Goal: Communication & Community: Answer question/provide support

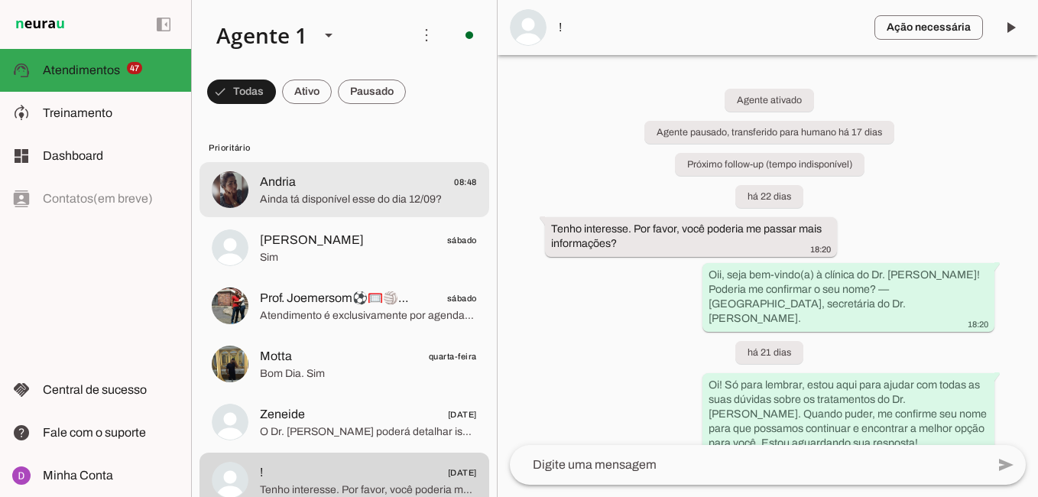
click at [337, 184] on span "Andria 08:48" at bounding box center [368, 182] width 217 height 19
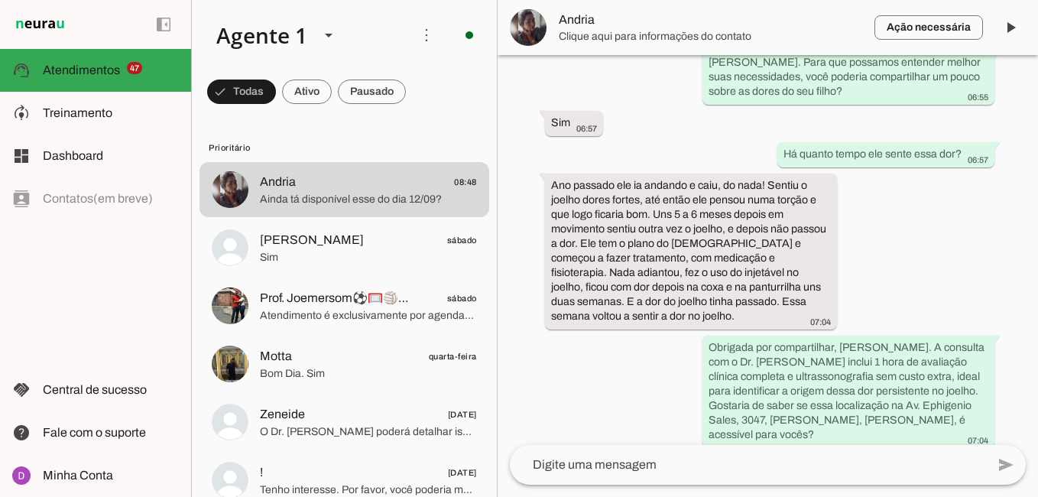
scroll to position [862, 0]
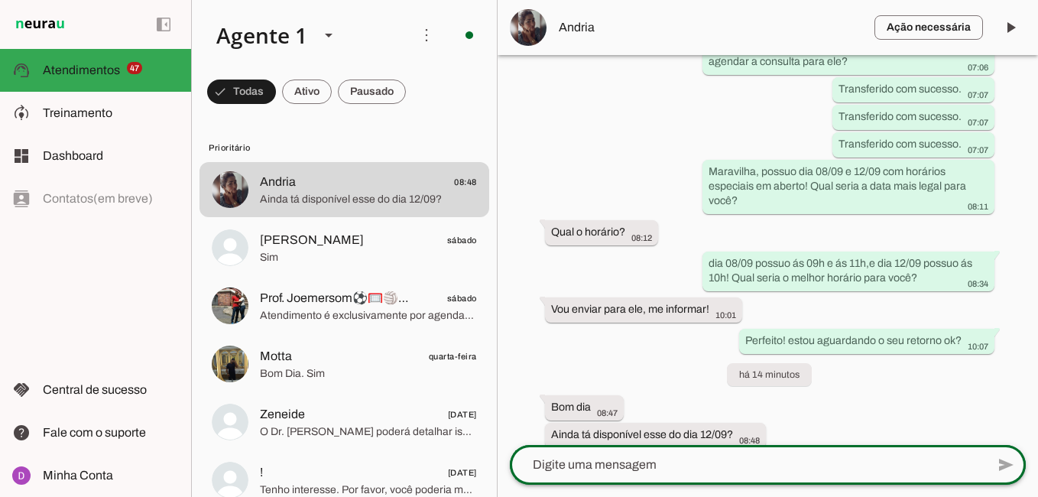
click at [647, 479] on div at bounding box center [748, 465] width 476 height 40
click at [533, 469] on textarea at bounding box center [748, 465] width 476 height 18
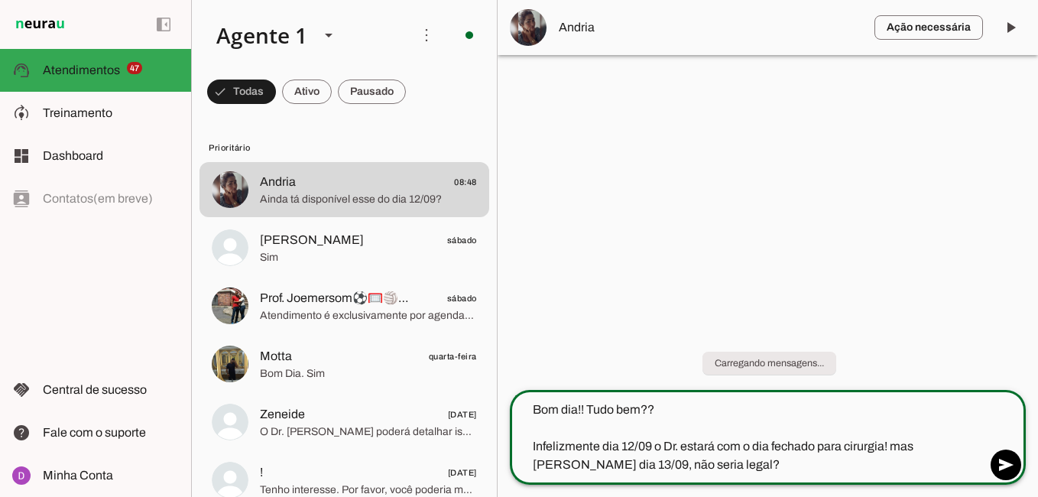
type textarea "Bom dia!! Tudo bem?? Infelizmente dia 12/09 o Dr. estará com o dia fechado para…"
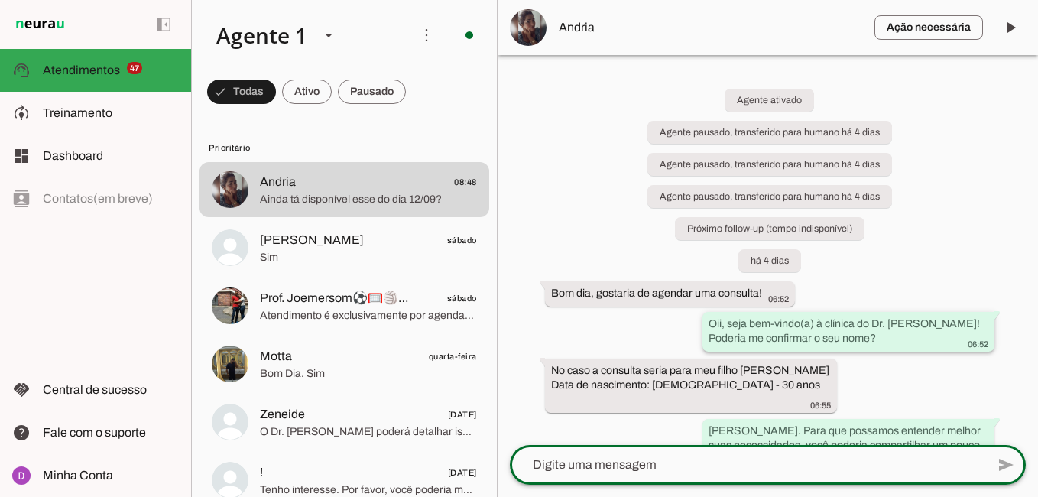
click at [0, 0] on slot "Oii, seja bem-vindo(a) à clínica do Dr. [PERSON_NAME]! Poderia me confirmar o s…" at bounding box center [0, 0] width 0 height 0
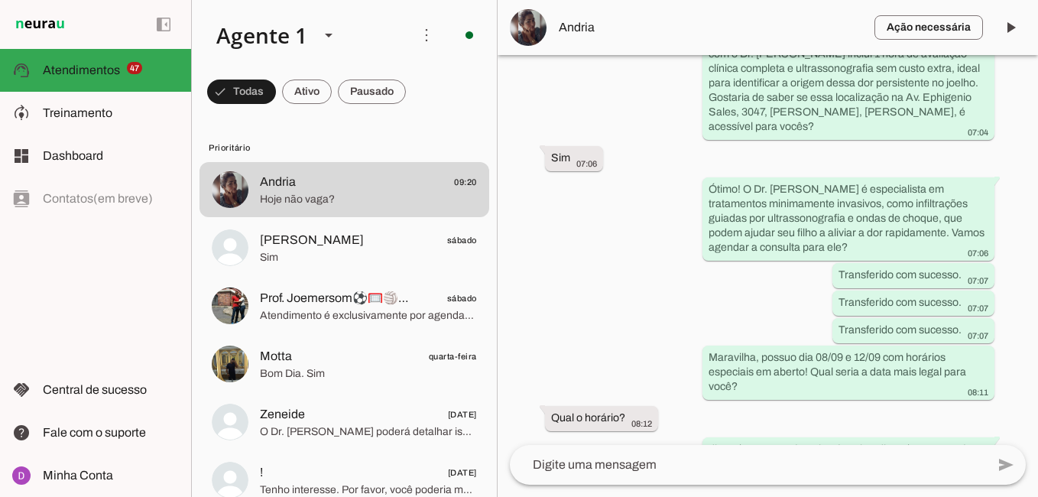
scroll to position [1009, 0]
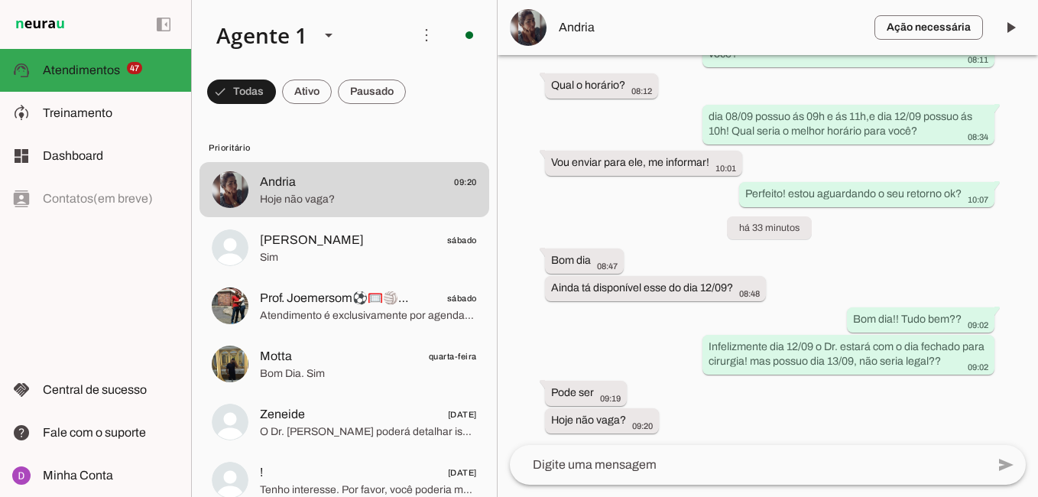
click at [662, 457] on textarea at bounding box center [748, 465] width 476 height 18
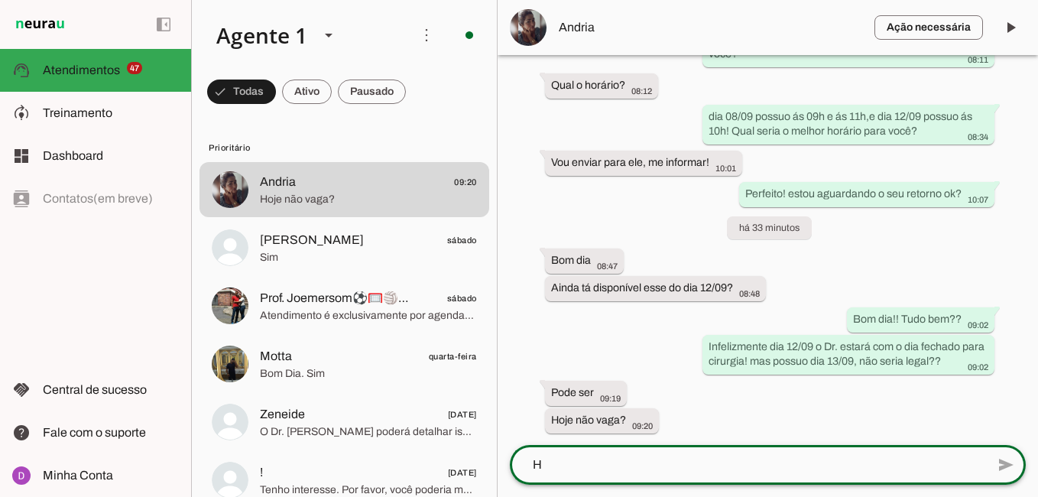
scroll to position [0, 0]
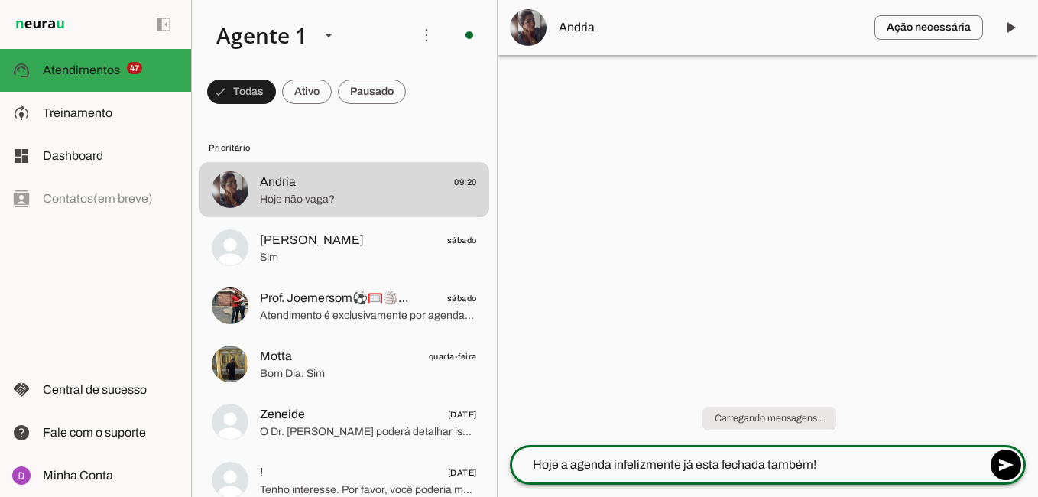
type textarea "Hoje a agenda infelizmente já esta fechada também!"
type md-outlined-text-field "Hoje a agenda infelizmente já esta fechada também!"
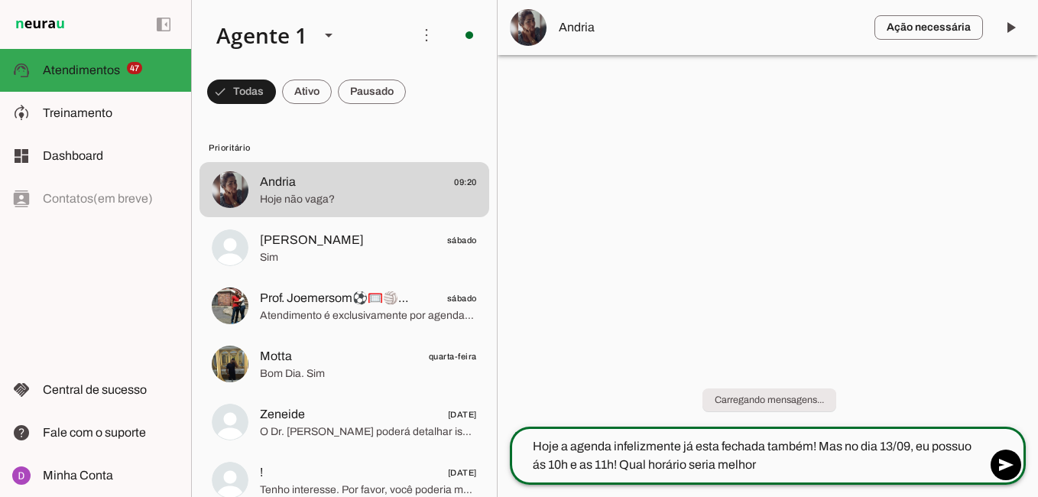
type textarea "Hoje a agenda infelizmente já esta fechada também! Mas no dia 13/09, eu possuo …"
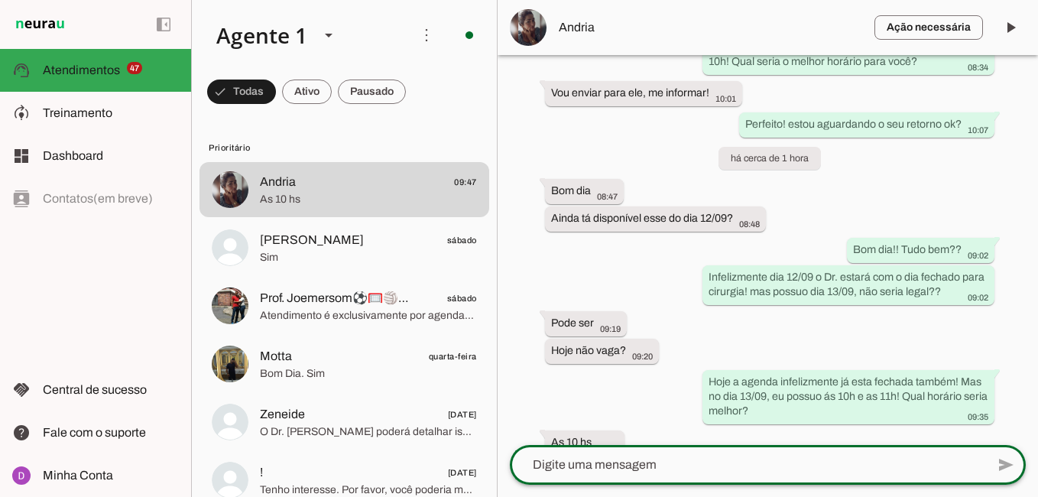
scroll to position [1101, 0]
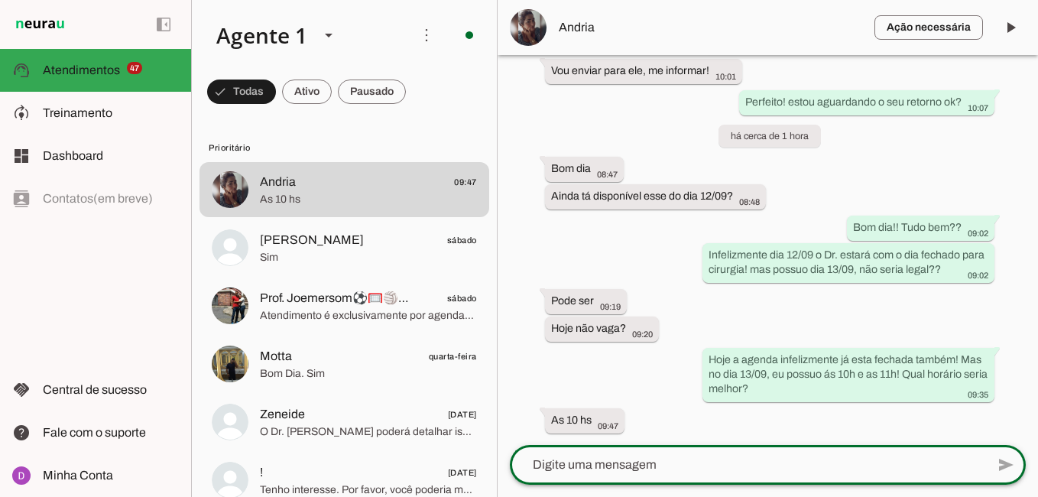
paste textarea "Maravilha, obrigada! Agora, para agilizar um pouco o atendimento no dia da cons…"
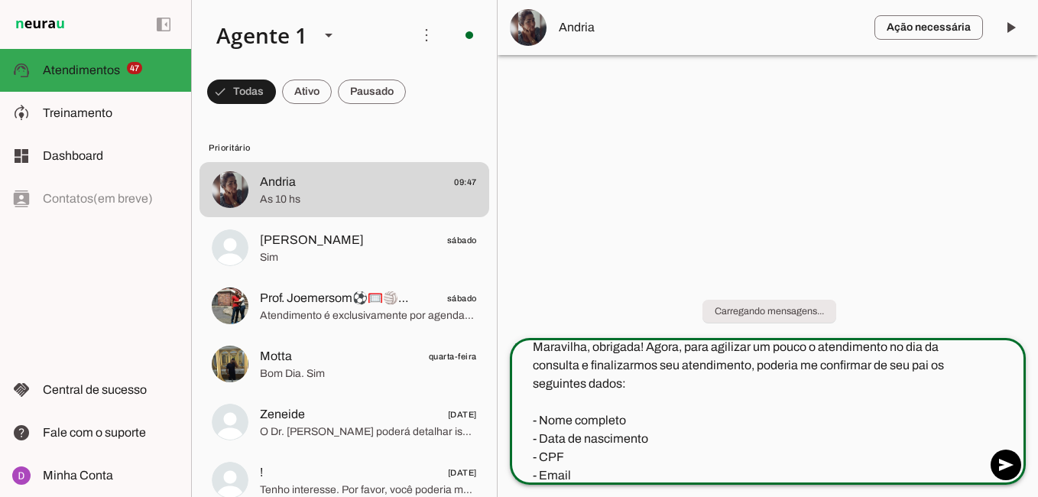
scroll to position [0, 0]
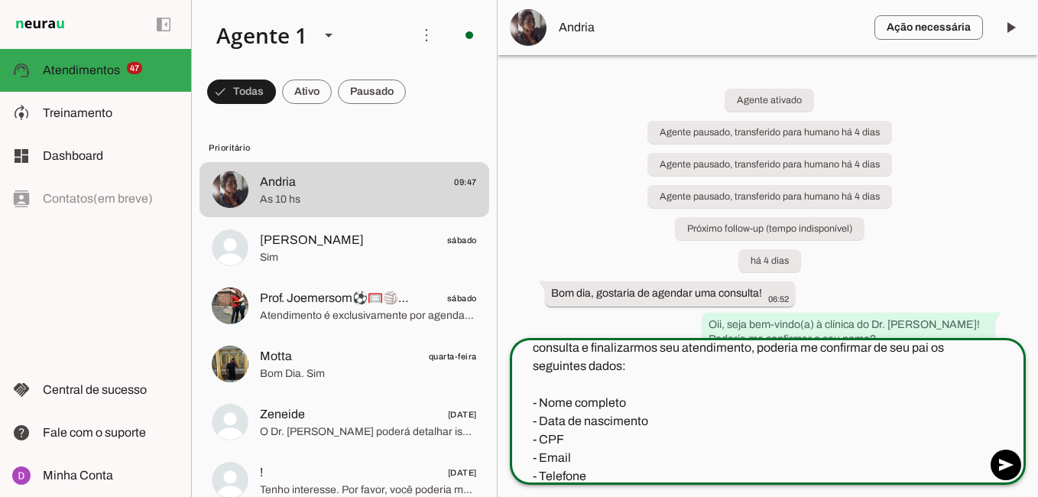
click at [573, 440] on textarea "Maravilha, obrigada! Agora, para agilizar um pouco o atendimento no dia da cons…" at bounding box center [748, 409] width 476 height 147
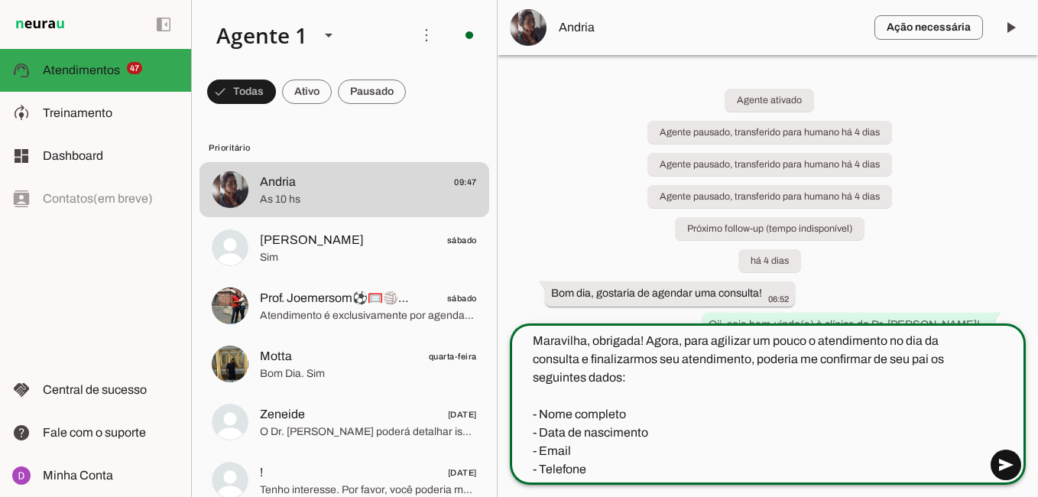
type textarea "Maravilha, obrigada! Agora, para agilizar um pouco o atendimento no dia da cons…"
type md-outlined-text-field "Maravilha, obrigada! Agora, para agilizar um pouco o atendimento no dia da cons…"
click at [1009, 467] on span at bounding box center [1006, 465] width 37 height 37
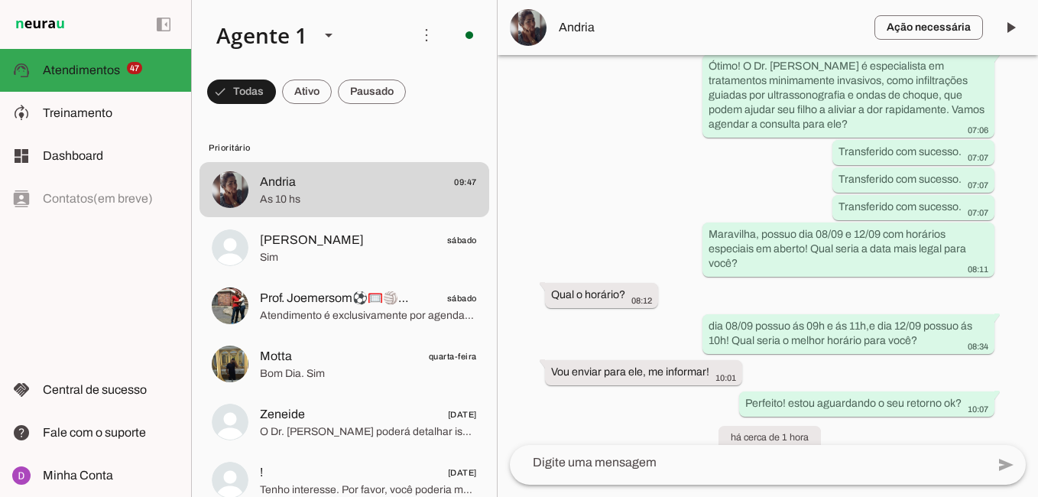
scroll to position [1218, 0]
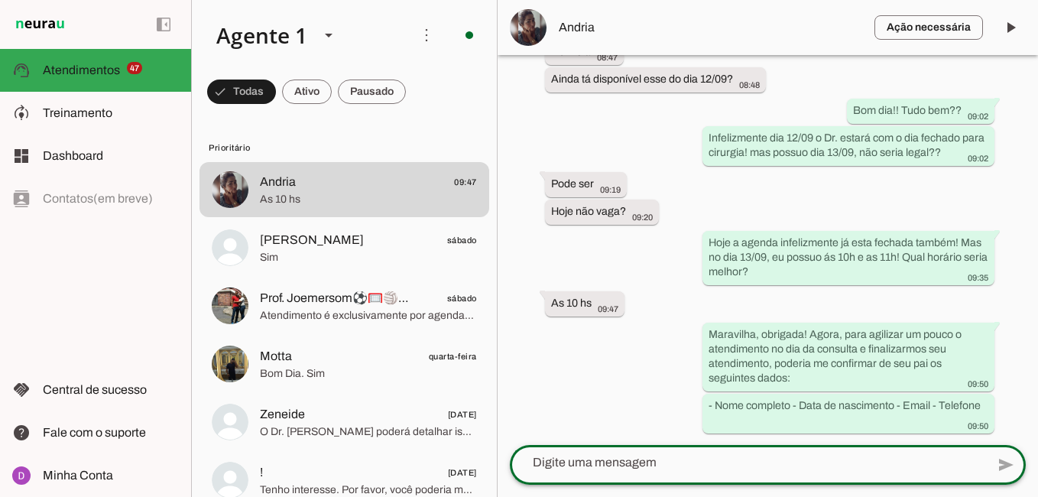
click at [809, 466] on textarea at bounding box center [748, 462] width 476 height 18
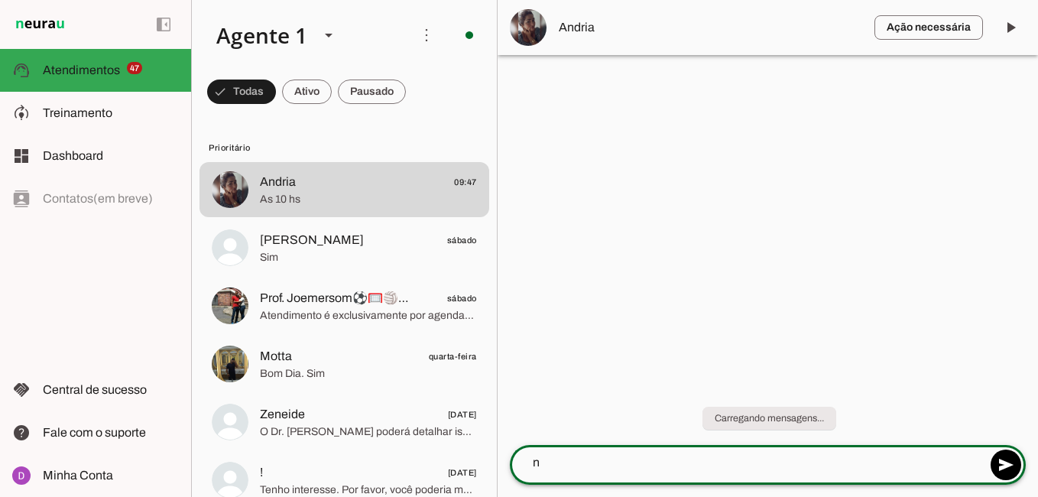
scroll to position [0, 0]
click at [809, 465] on textarea "no seu caso, os seus seguintes dados*" at bounding box center [748, 462] width 476 height 18
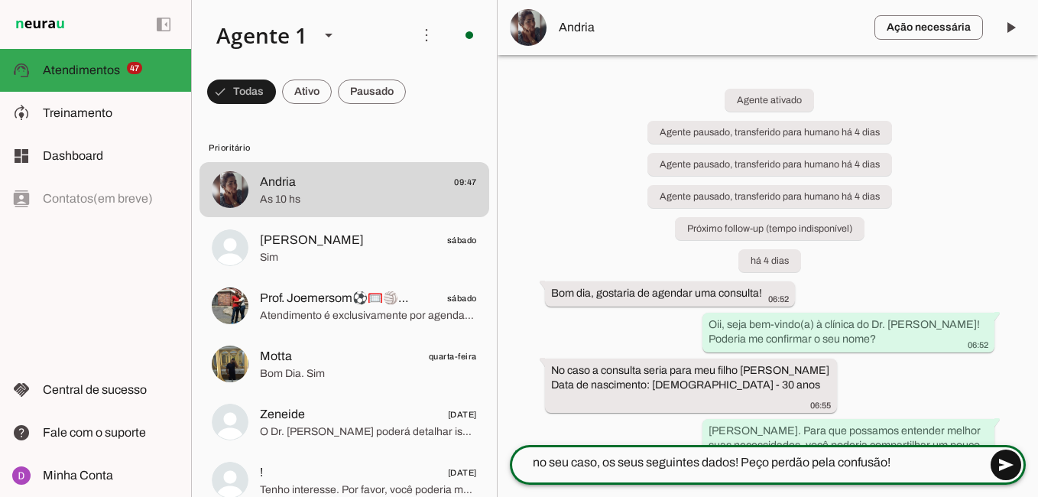
type textarea "no seu caso, os seus seguintes dados! Peço perdão pela confusão!"
type md-outlined-text-field "no seu caso, os seus seguintes dados! Peço perdão pela confusão!"
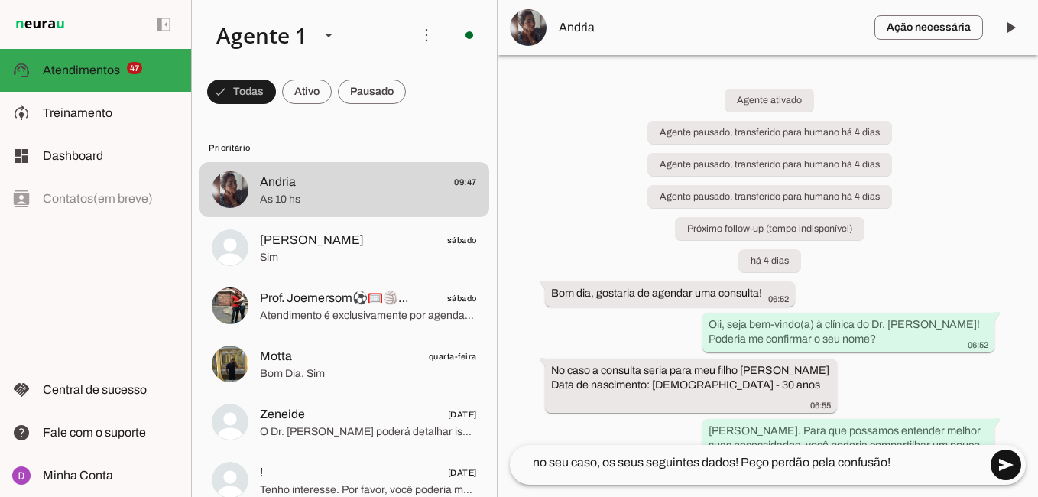
click at [1002, 464] on span at bounding box center [1006, 465] width 37 height 37
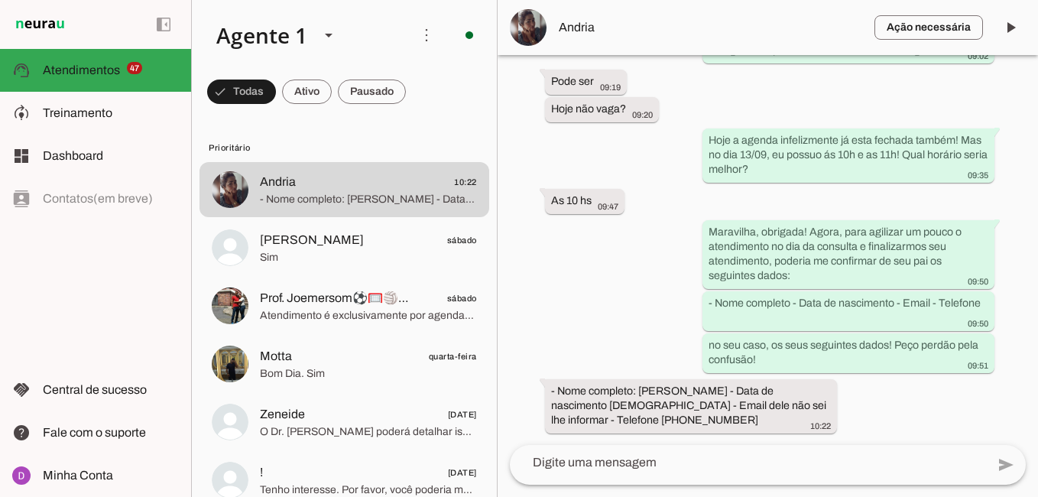
scroll to position [1321, 0]
drag, startPoint x: 638, startPoint y: 384, endPoint x: 781, endPoint y: 391, distance: 143.2
click at [781, 391] on div "- Nome completo: [PERSON_NAME] - Data de nascimento [DEMOGRAPHIC_DATA] - Email …" at bounding box center [691, 407] width 280 height 48
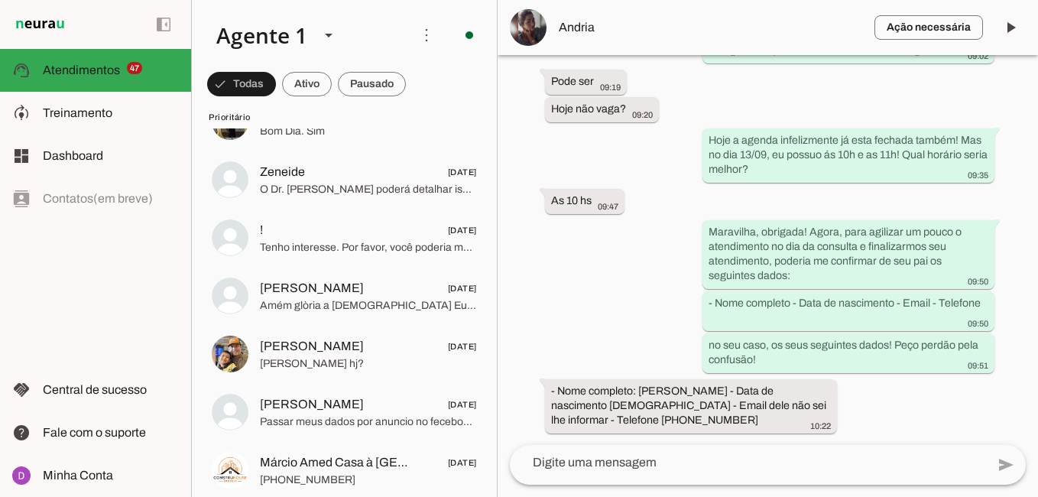
scroll to position [243, 0]
drag, startPoint x: 639, startPoint y: 419, endPoint x: 725, endPoint y: 427, distance: 86.0
click at [725, 427] on div "- Nome completo: [PERSON_NAME] - Data de nascimento [DEMOGRAPHIC_DATA] - Email …" at bounding box center [691, 407] width 280 height 48
drag, startPoint x: 625, startPoint y: 401, endPoint x: 681, endPoint y: 401, distance: 55.8
click at [0, 0] on slot "- Nome completo: [PERSON_NAME] - Data de nascimento [DEMOGRAPHIC_DATA] - Email …" at bounding box center [0, 0] width 0 height 0
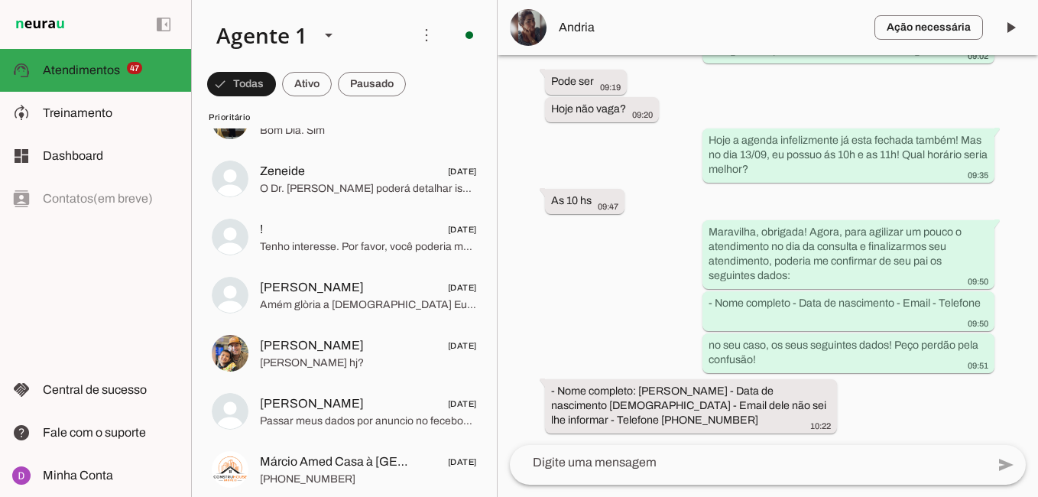
drag, startPoint x: 728, startPoint y: 424, endPoint x: 557, endPoint y: 374, distance: 178.6
click at [557, 374] on div "Agente ativado Agente pausado, transferido para humano há 4 dias Agente pausado…" at bounding box center [768, 250] width 541 height 390
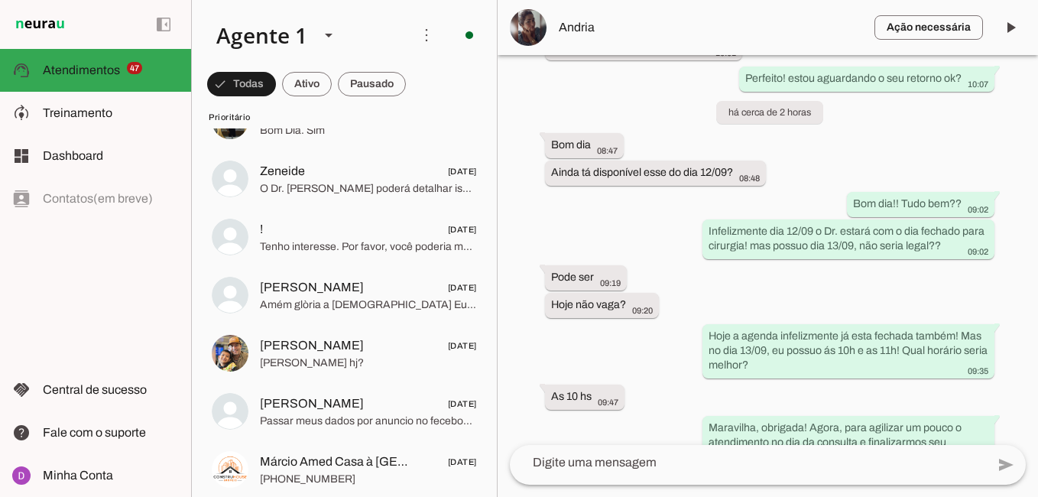
scroll to position [1321, 0]
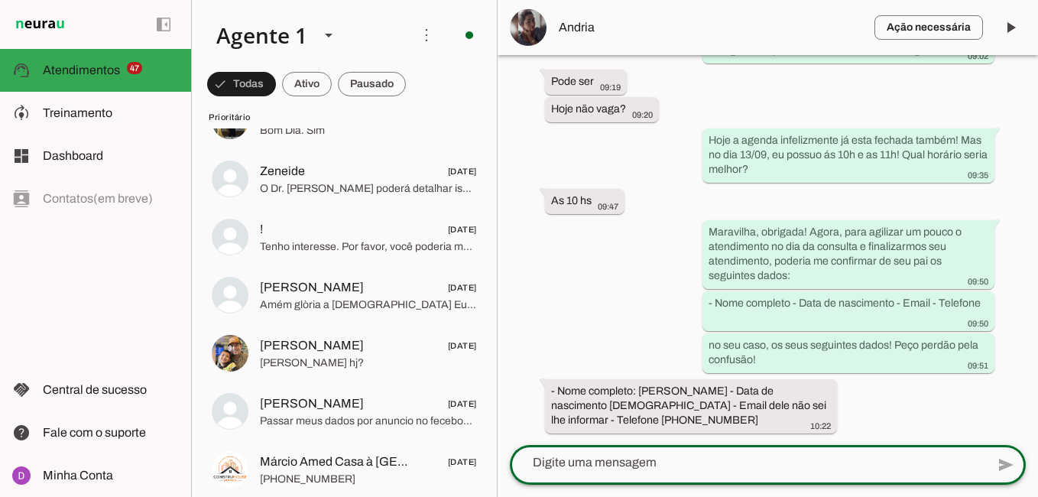
click at [639, 471] on div at bounding box center [748, 463] width 476 height 40
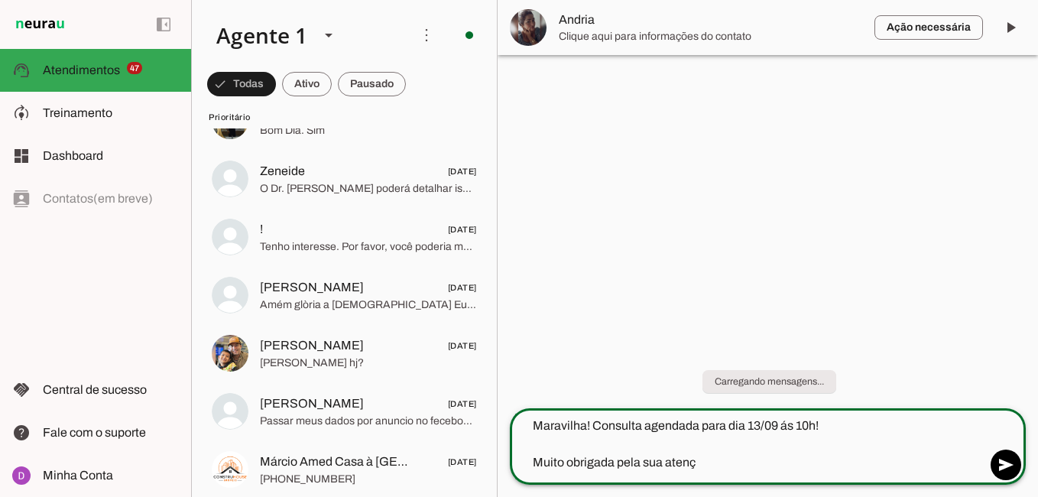
scroll to position [0, 0]
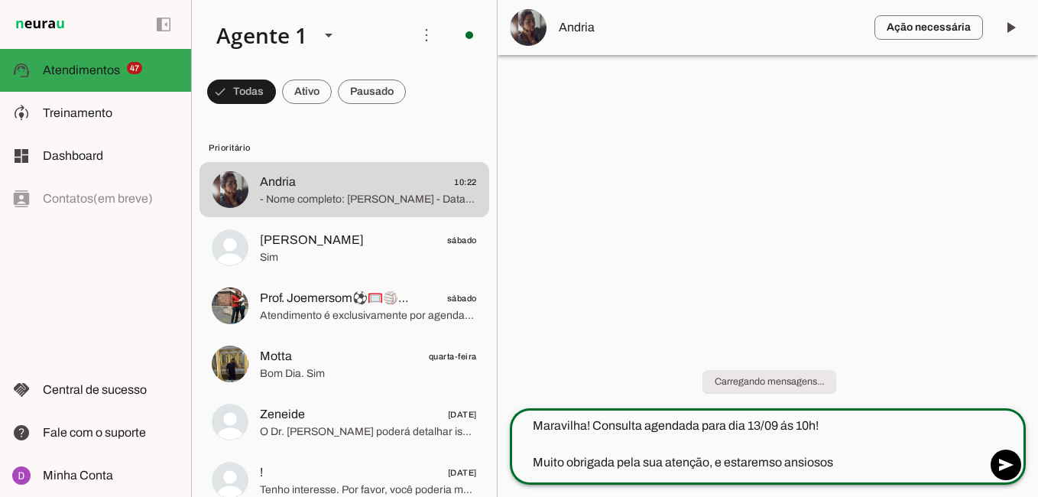
drag, startPoint x: 744, startPoint y: 473, endPoint x: 729, endPoint y: 463, distance: 17.6
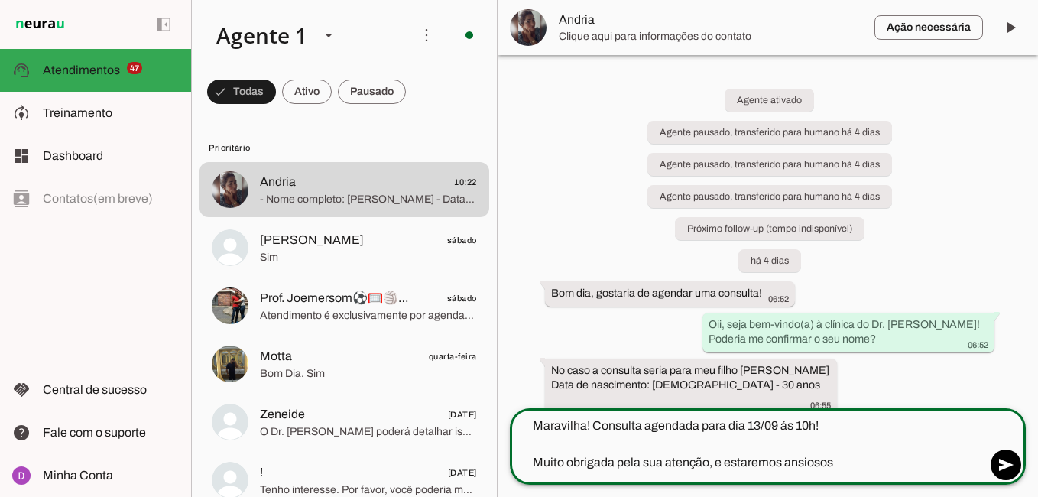
click at [859, 471] on textarea "Maravilha! Consulta agendada para dia 13/09 ás 10h! Muito obrigada pela sua ate…" at bounding box center [748, 444] width 476 height 55
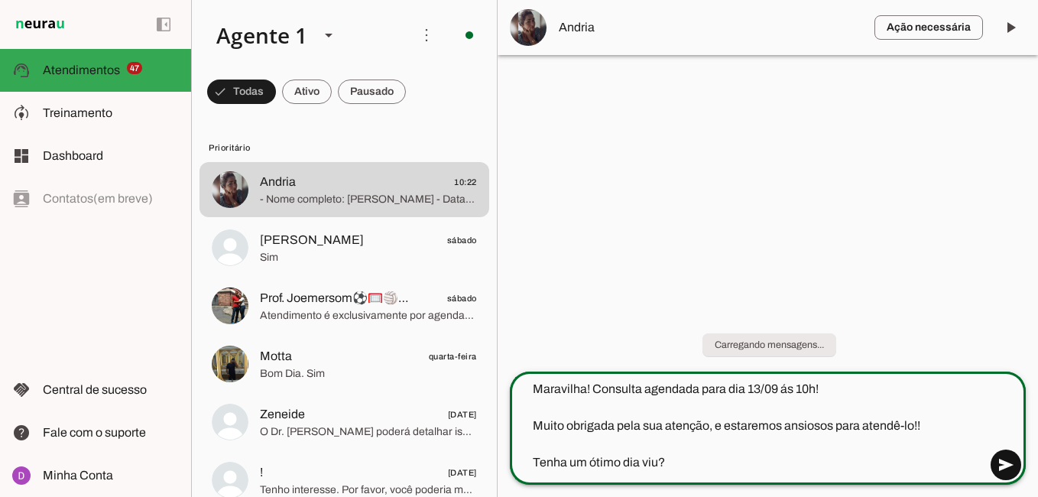
type textarea "Maravilha! Consulta agendada para dia 13/09 ás 10h! Muito obrigada pela sua ate…"
type md-outlined-text-field "Maravilha! Consulta agendada para dia 13/09 ás 10h! Muito obrigada pela sua ate…"
click at [1002, 465] on span at bounding box center [1006, 465] width 37 height 37
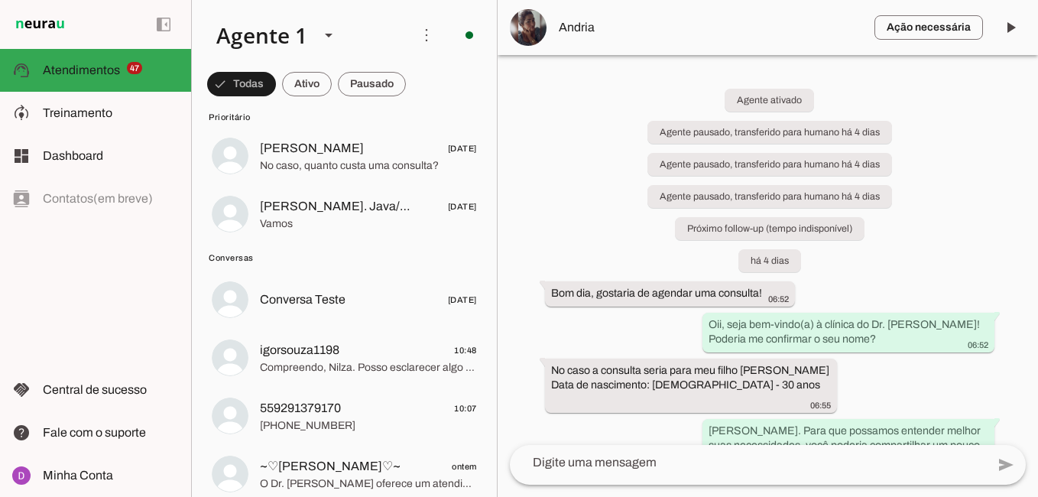
scroll to position [2829, 0]
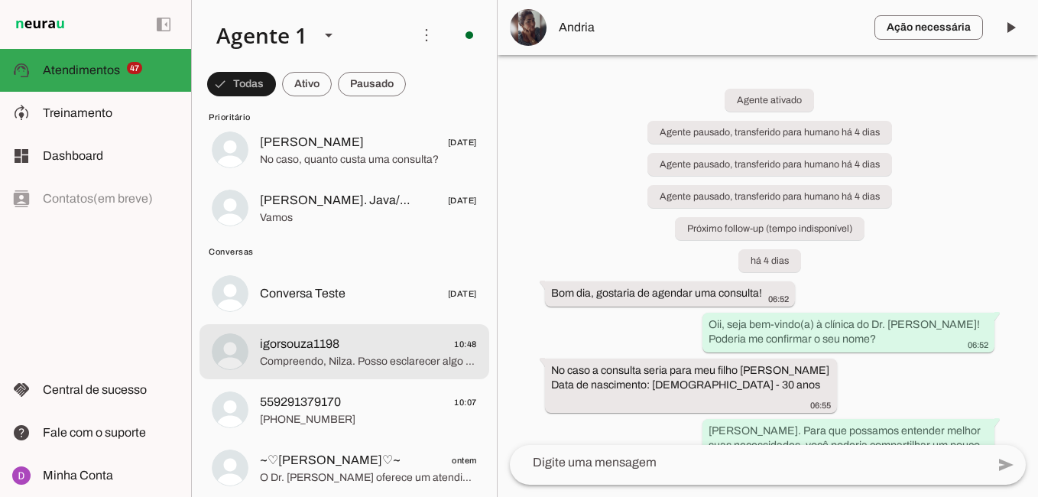
click at [413, 360] on span "Compreendo, Nilza. Posso esclarecer algo para te ajudar na decisão? O atendimen…" at bounding box center [368, 361] width 217 height 15
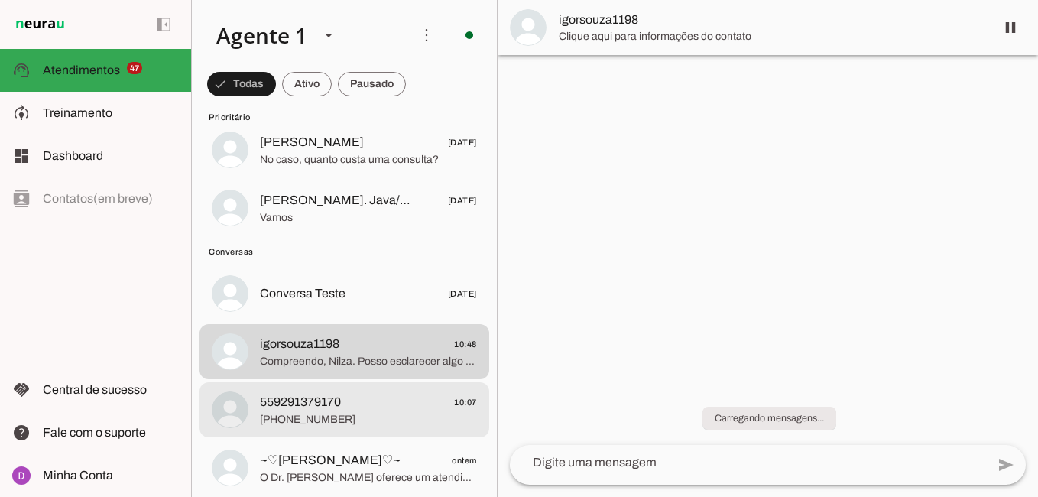
click at [381, 413] on span "[PHONE_NUMBER]" at bounding box center [368, 419] width 217 height 15
